Goal: Communication & Community: Connect with others

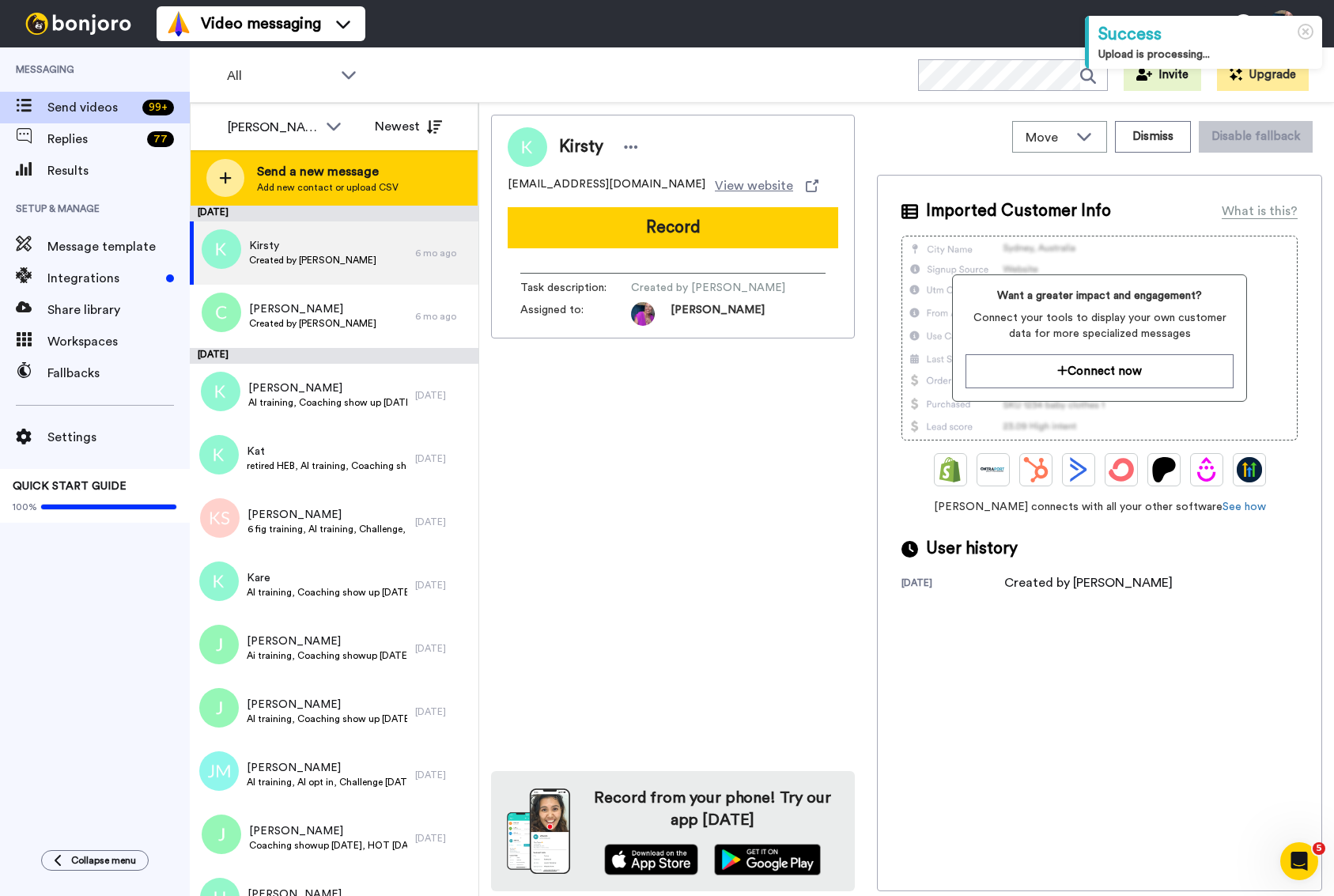
click at [372, 184] on span "Add new contact or upload CSV" at bounding box center [328, 187] width 142 height 13
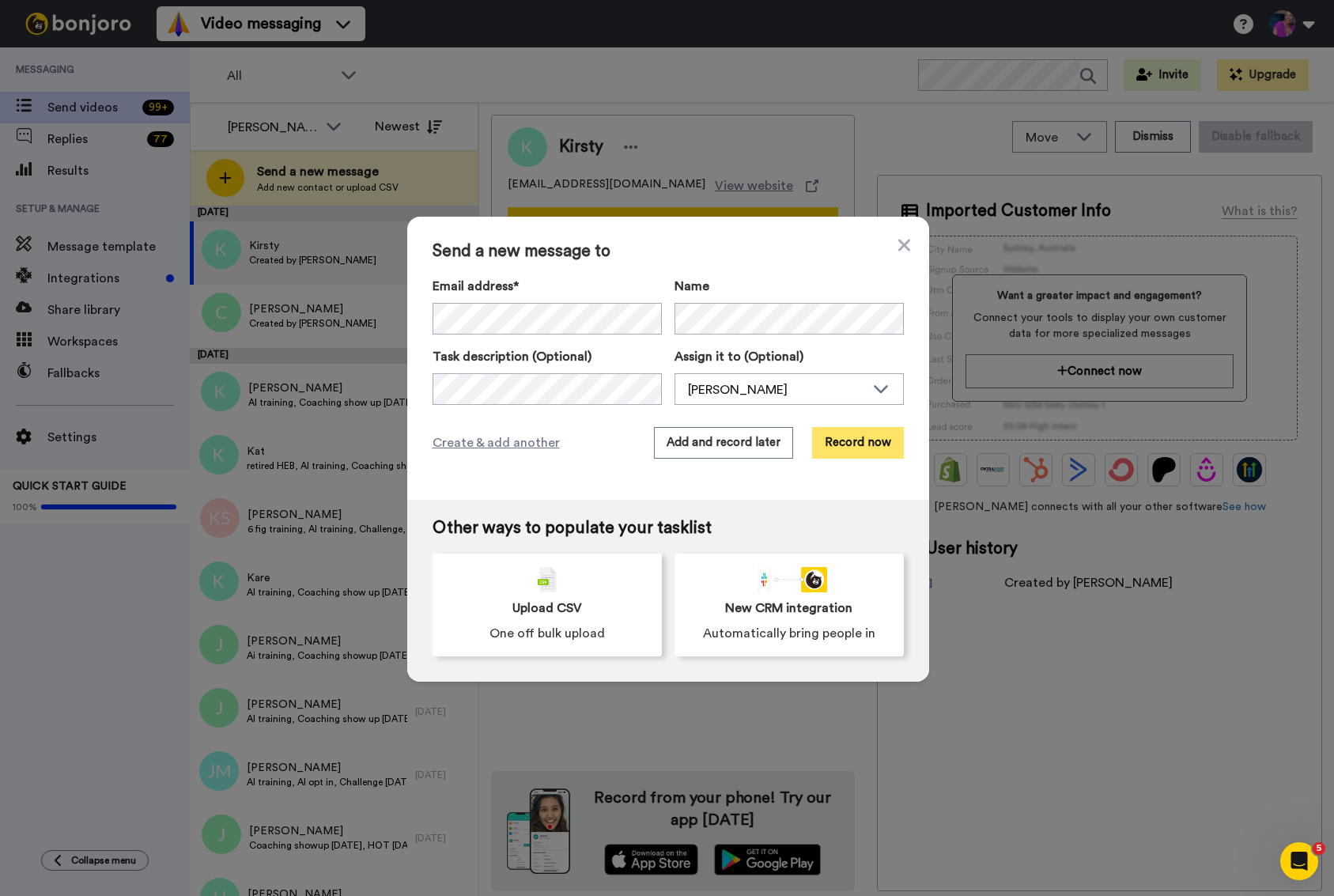
click at [833, 436] on button "Record now" at bounding box center [858, 442] width 92 height 31
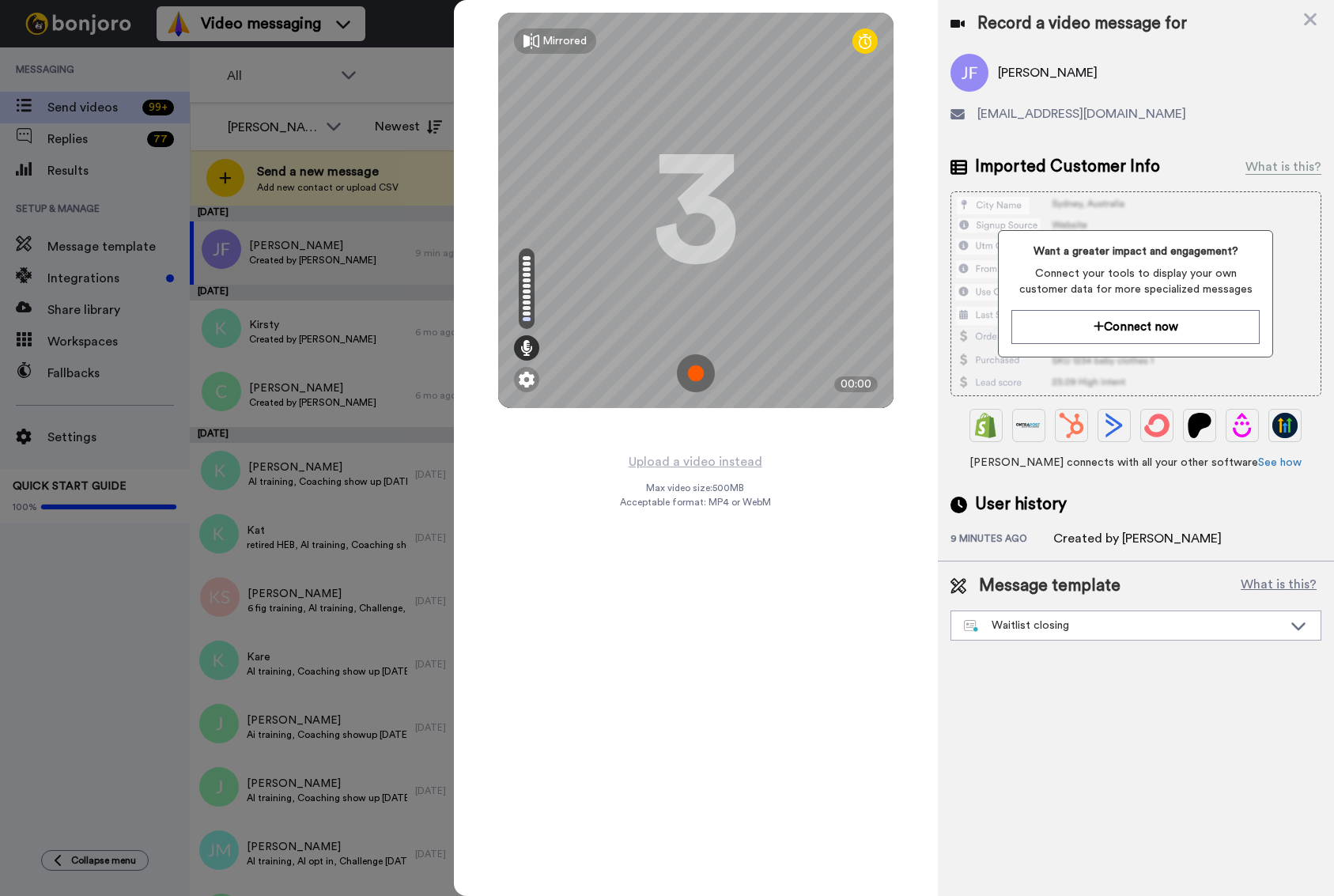
click at [693, 365] on img at bounding box center [695, 373] width 38 height 38
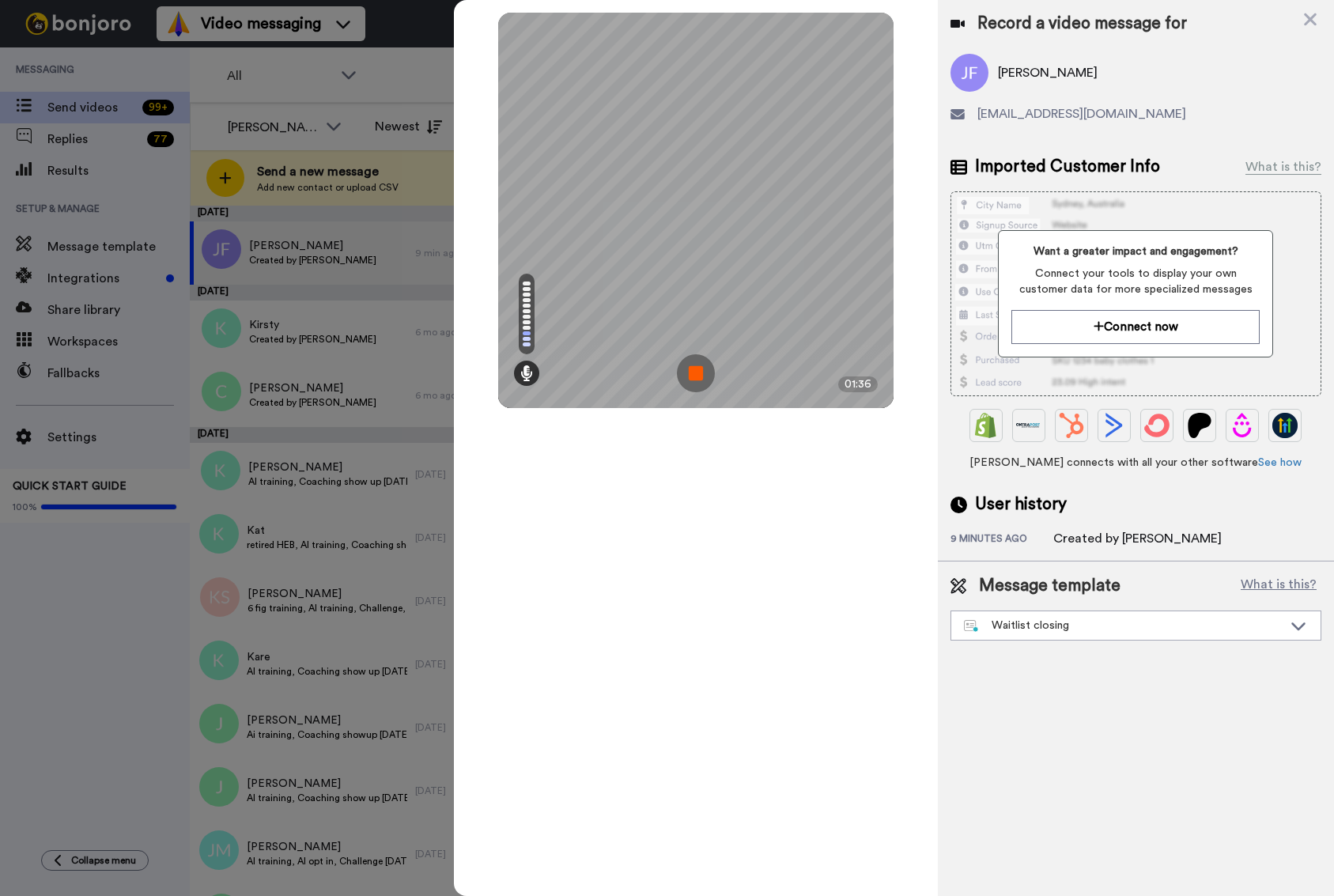
click at [619, 513] on div "Mirrored Redo 3 01:36" at bounding box center [696, 448] width 484 height 896
click at [695, 376] on img at bounding box center [695, 373] width 38 height 38
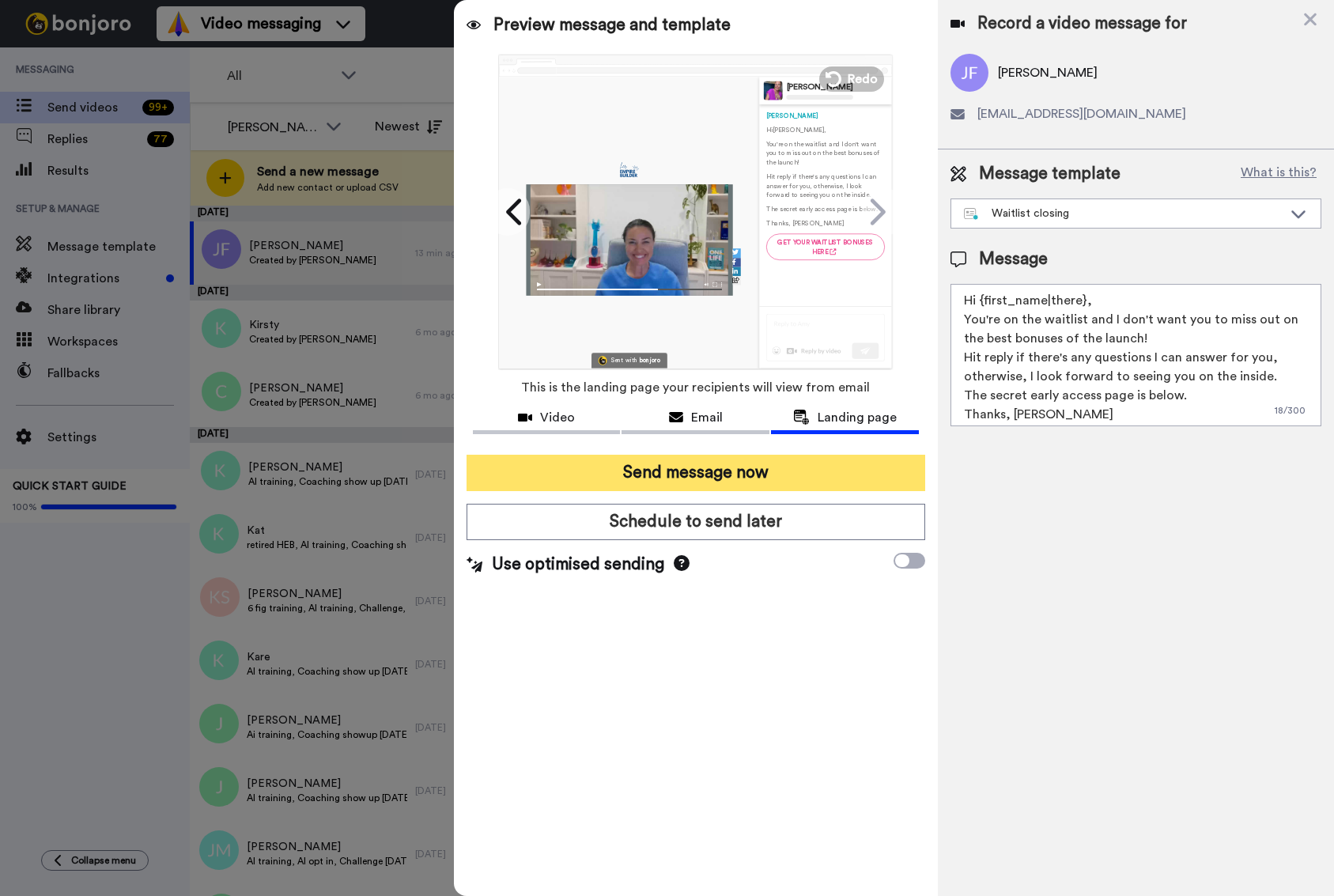
click at [717, 482] on button "Send message now" at bounding box center [696, 473] width 459 height 37
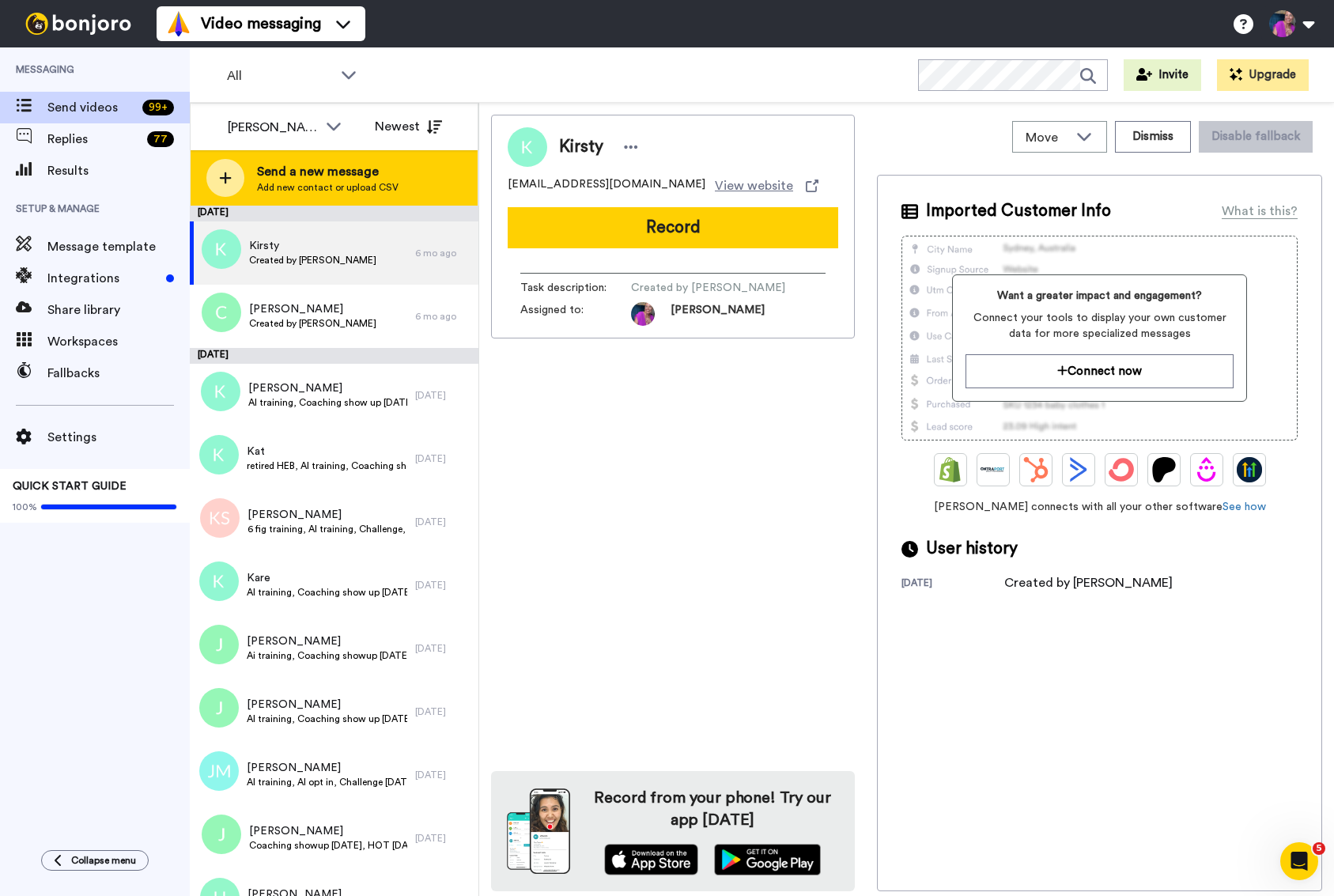
click at [247, 176] on div "Send a new message Add new contact or upload CSV" at bounding box center [334, 178] width 287 height 55
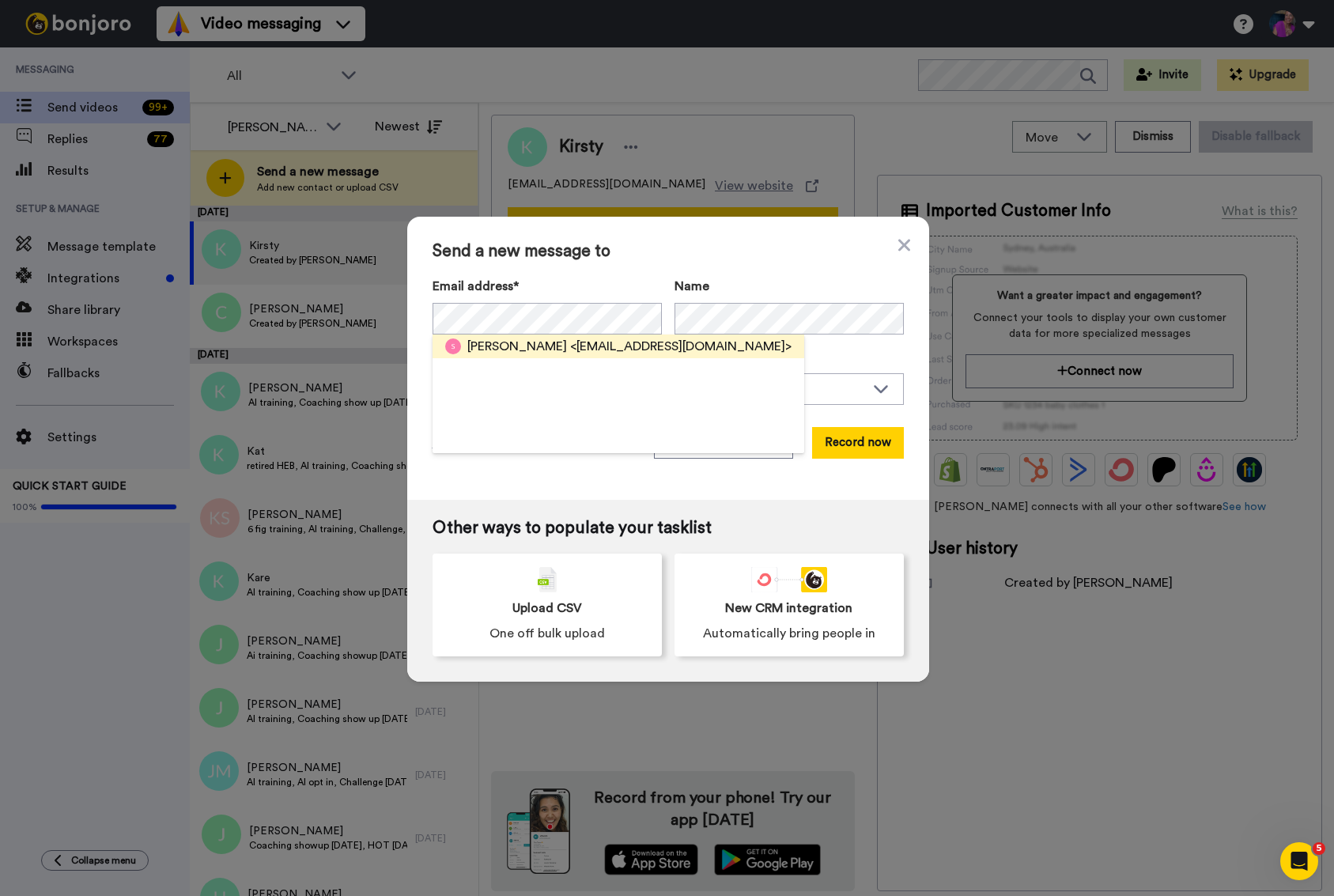
click at [571, 346] on span "<info@thaitheknotweddings.com.au>" at bounding box center [681, 347] width 222 height 19
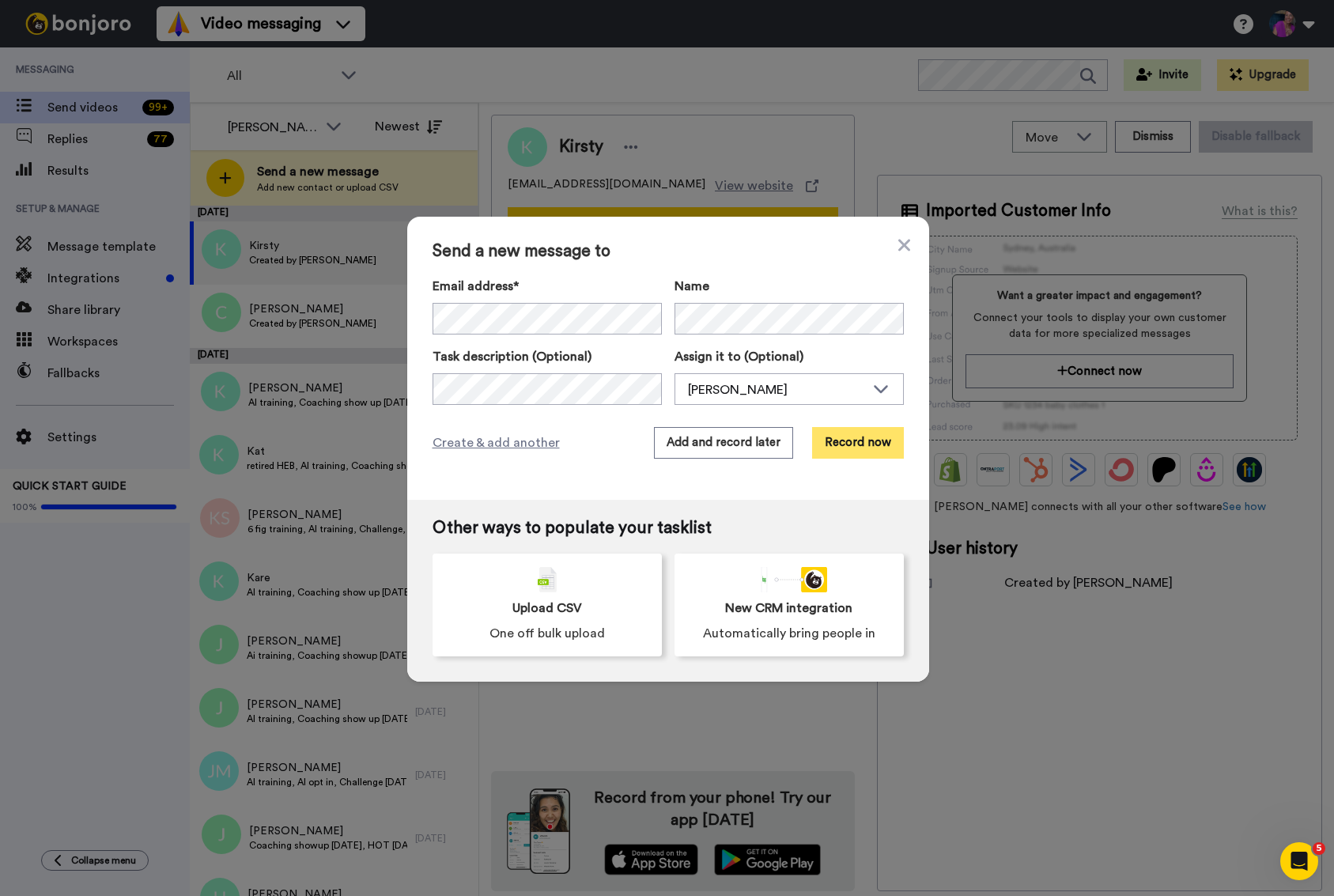
click at [836, 446] on button "Record now" at bounding box center [858, 442] width 92 height 31
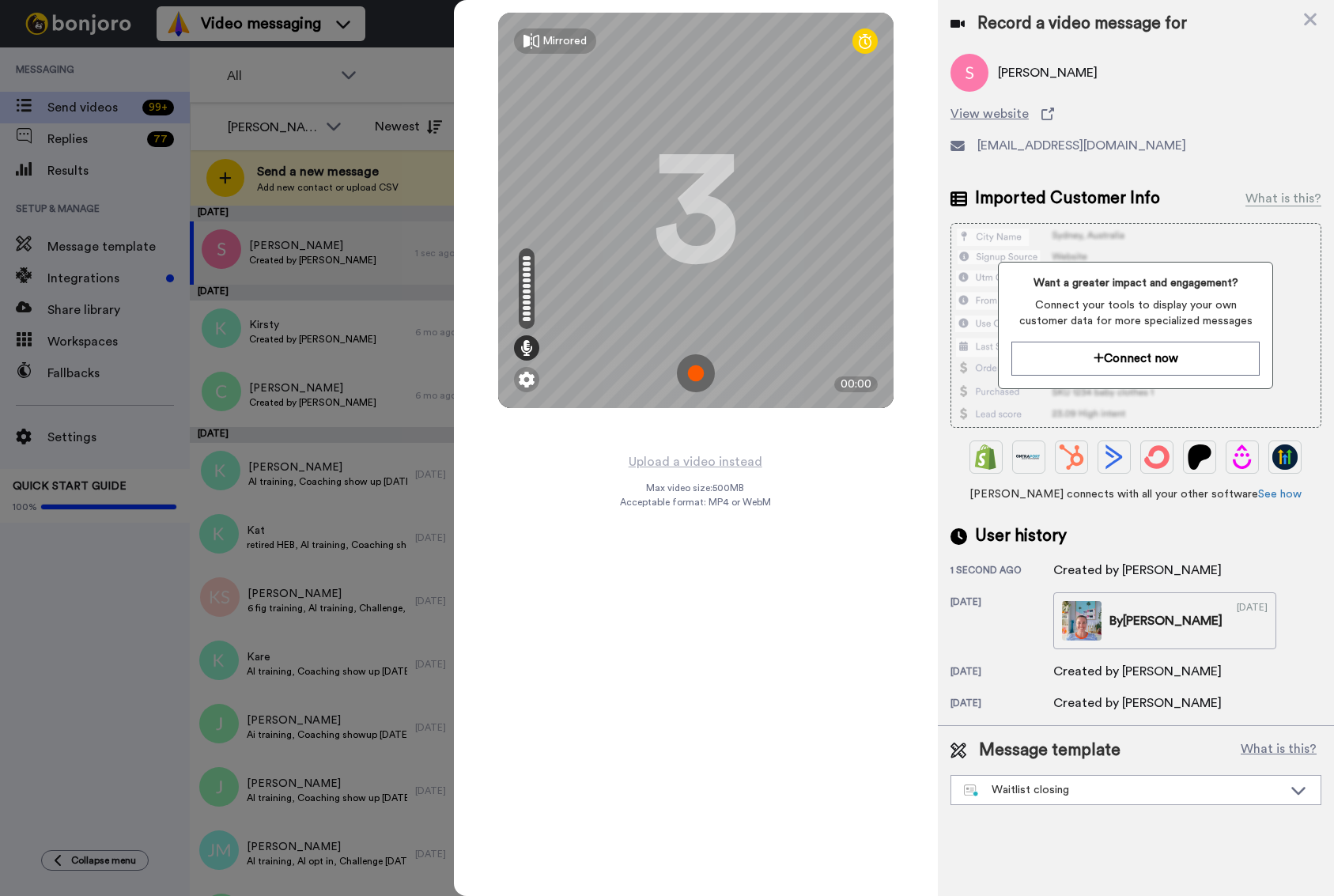
click at [698, 375] on img at bounding box center [695, 373] width 38 height 38
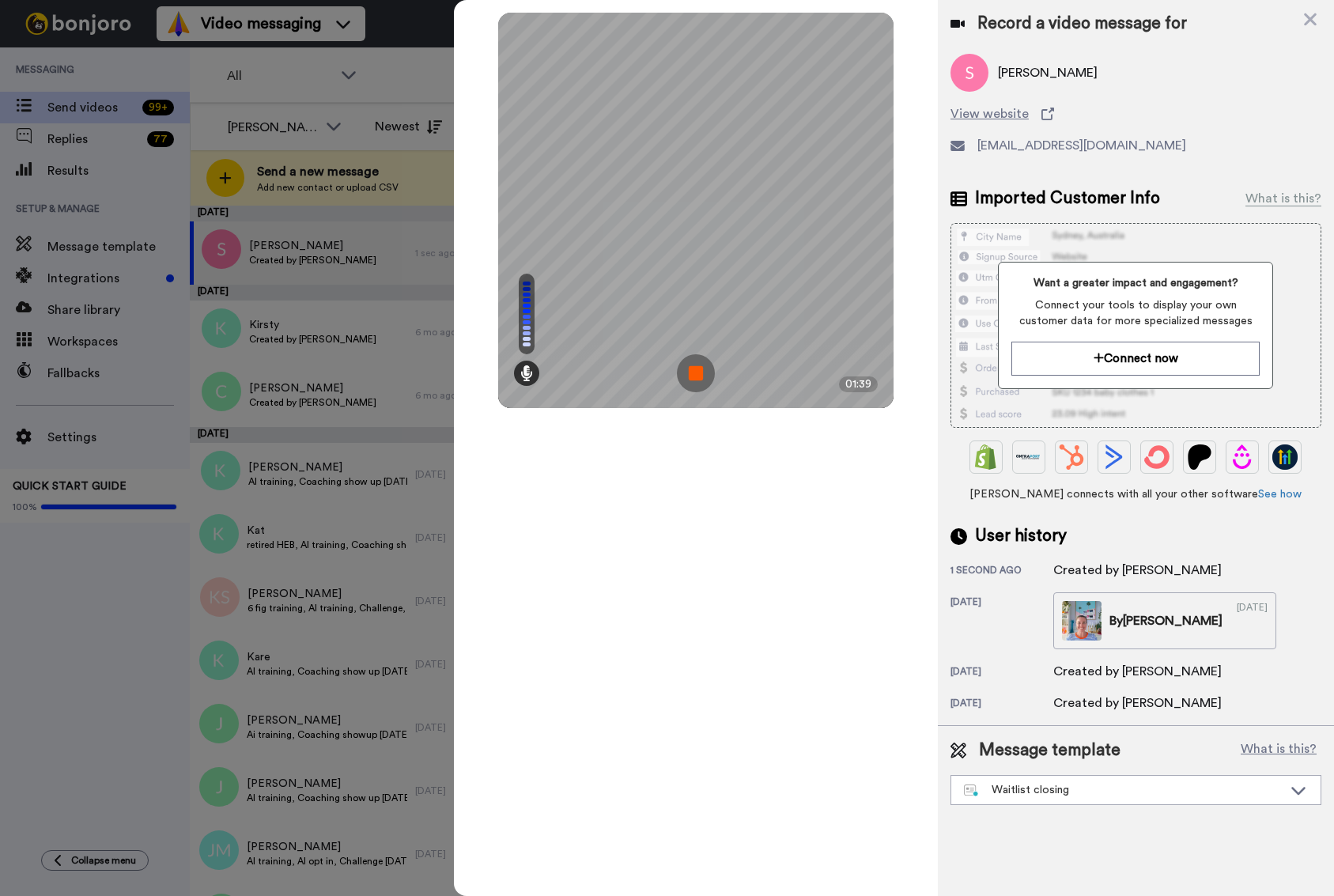
click at [725, 444] on div "Mirrored Redo 3 01:39" at bounding box center [696, 448] width 484 height 896
click at [700, 465] on div "Mirrored Redo 3 01:45" at bounding box center [696, 448] width 484 height 896
click at [699, 379] on img at bounding box center [695, 373] width 38 height 38
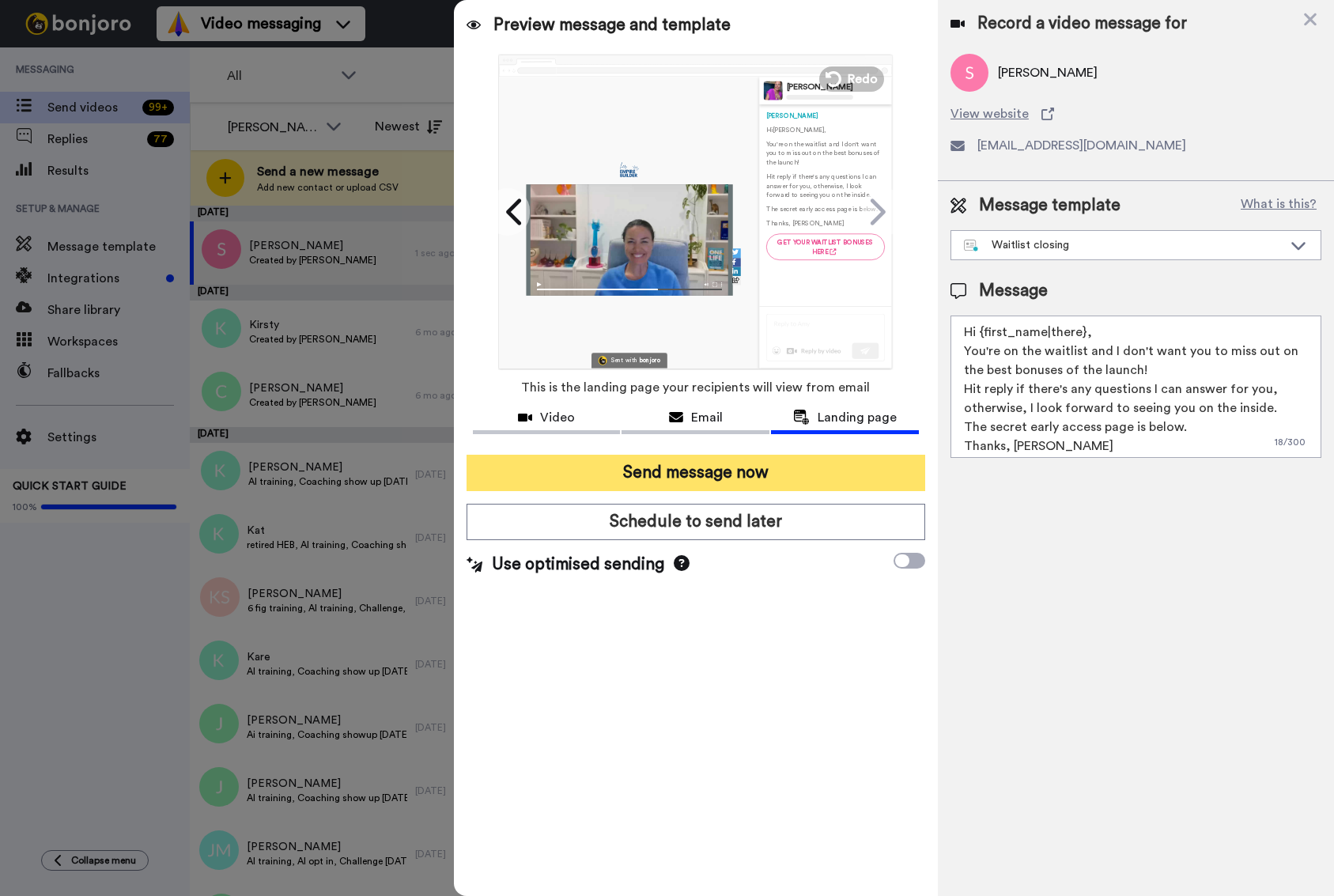
click at [710, 482] on button "Send message now" at bounding box center [696, 473] width 459 height 37
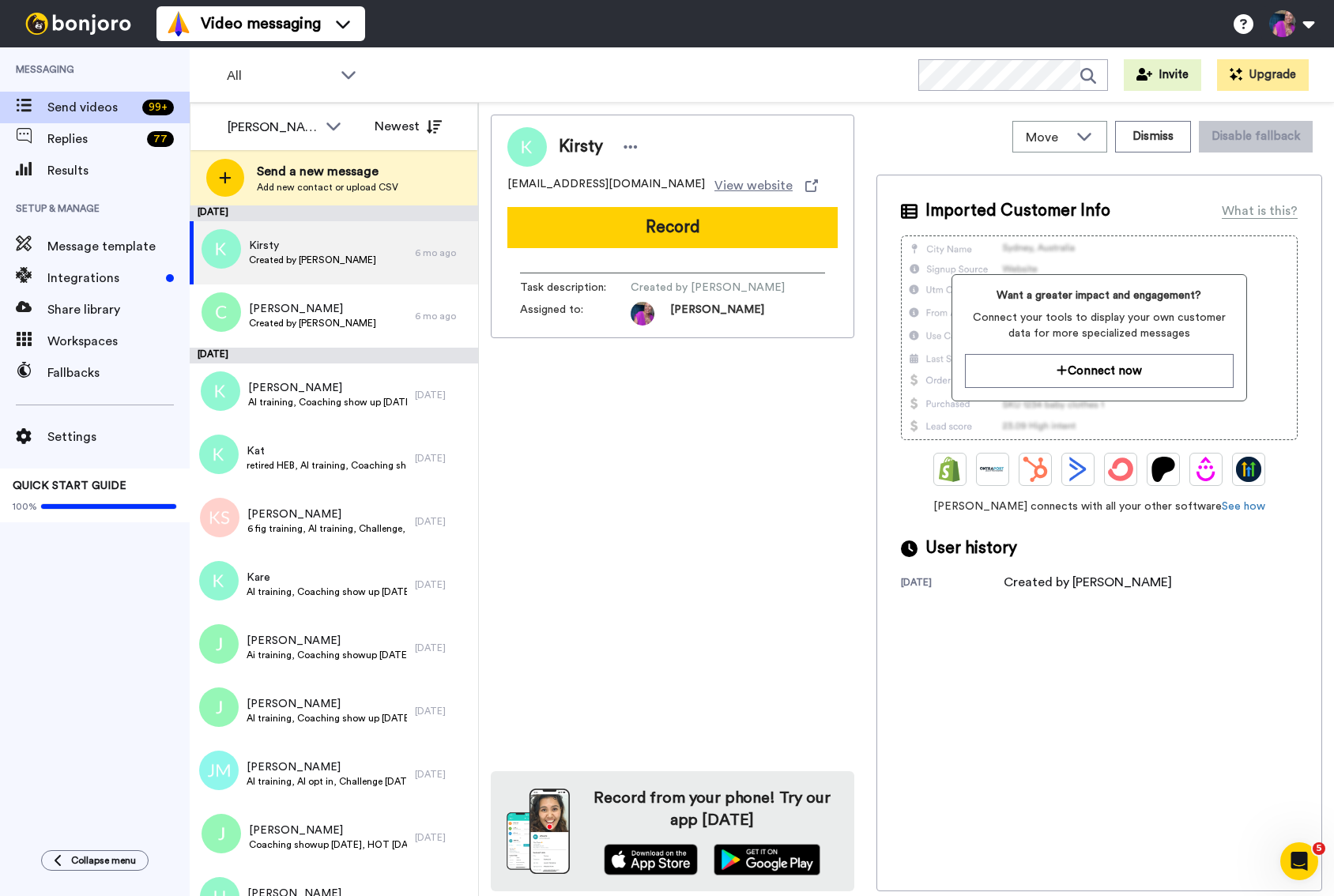
click at [637, 512] on div "[PERSON_NAME] [PERSON_NAME][EMAIL_ADDRESS][DOMAIN_NAME][PERSON_NAME] View websi…" at bounding box center [672, 503] width 363 height 777
